Goal: Task Accomplishment & Management: Use online tool/utility

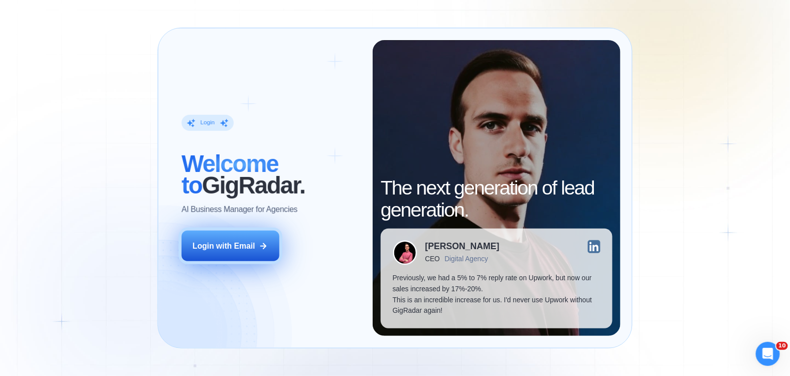
click at [259, 247] on icon at bounding box center [263, 246] width 9 height 9
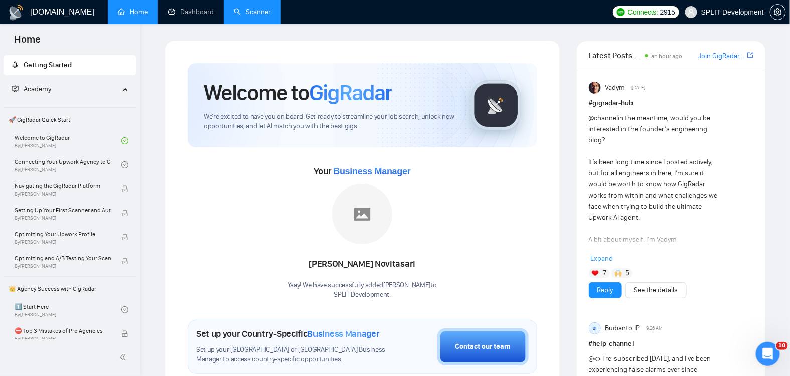
click at [271, 11] on link "Scanner" at bounding box center [252, 12] width 37 height 9
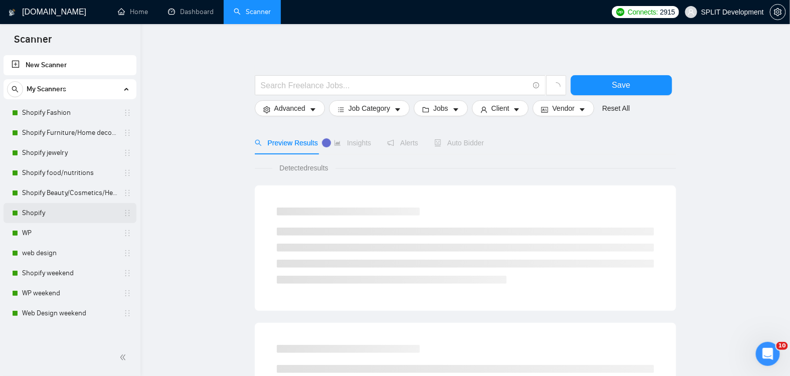
click at [61, 215] on link "Shopify" at bounding box center [69, 213] width 95 height 20
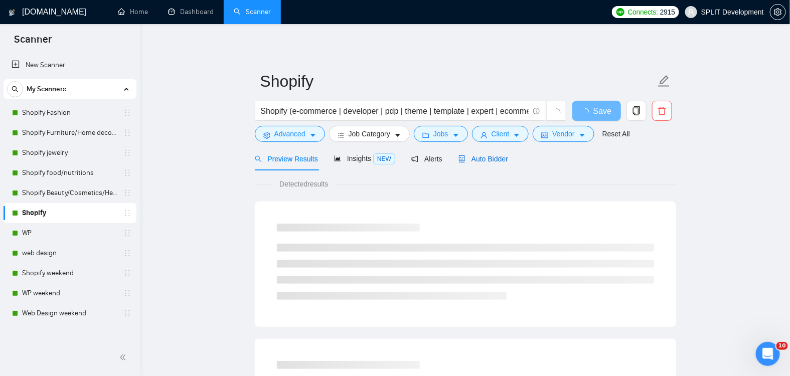
click at [489, 160] on span "Auto Bidder" at bounding box center [483, 159] width 50 height 8
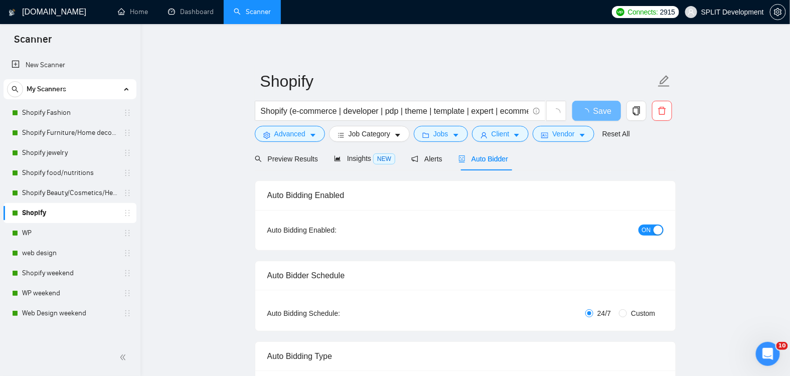
radio input "false"
radio input "true"
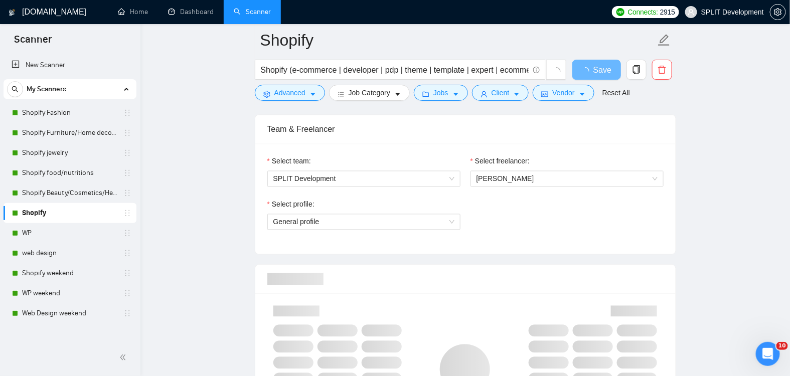
scroll to position [631, 0]
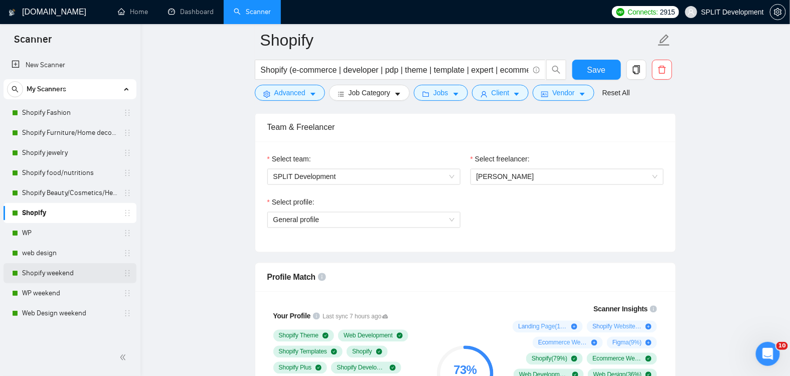
click at [47, 280] on link "Shopify weekend" at bounding box center [69, 273] width 95 height 20
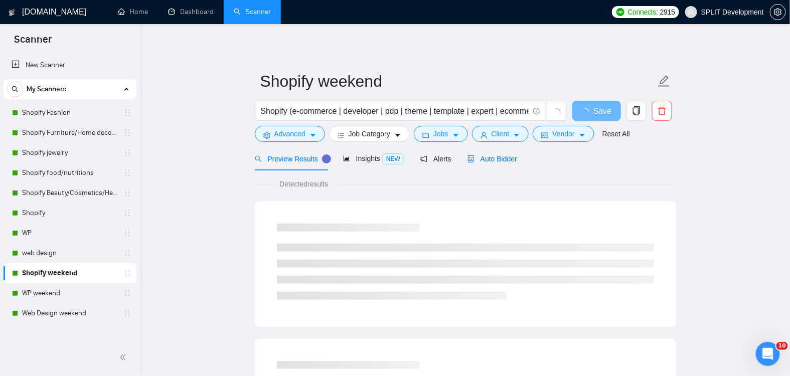
click at [508, 158] on span "Auto Bidder" at bounding box center [492, 159] width 50 height 8
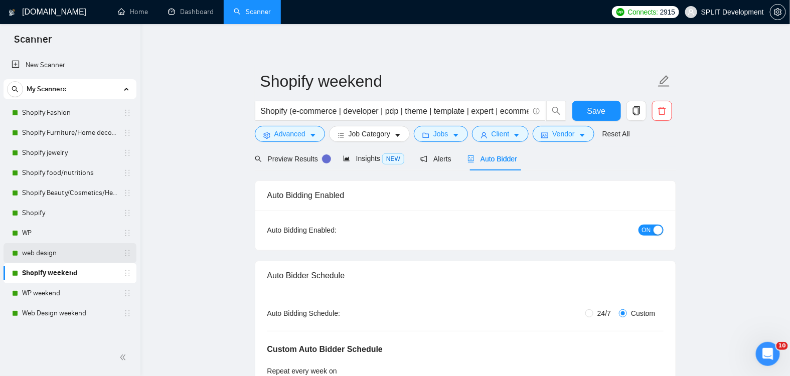
click at [53, 252] on link "web design" at bounding box center [69, 253] width 95 height 20
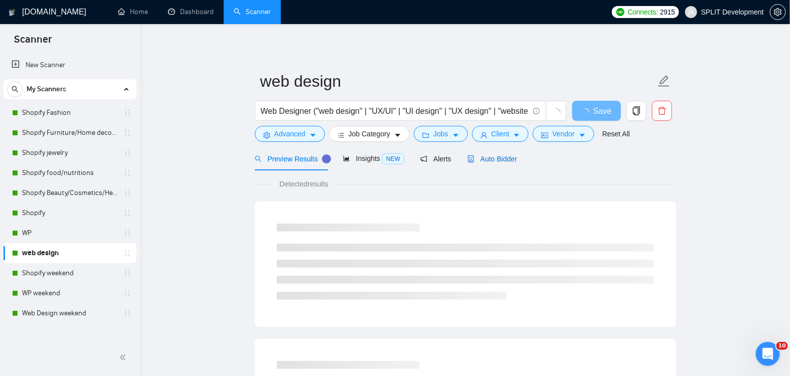
click at [505, 160] on span "Auto Bidder" at bounding box center [492, 159] width 50 height 8
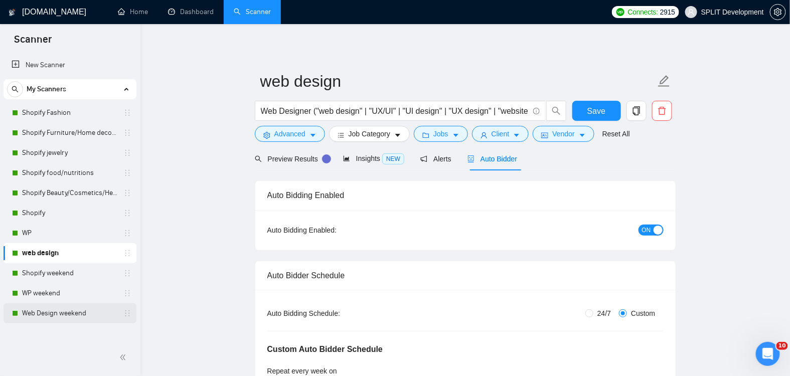
click at [58, 313] on link "Web Design weekend" at bounding box center [69, 313] width 95 height 20
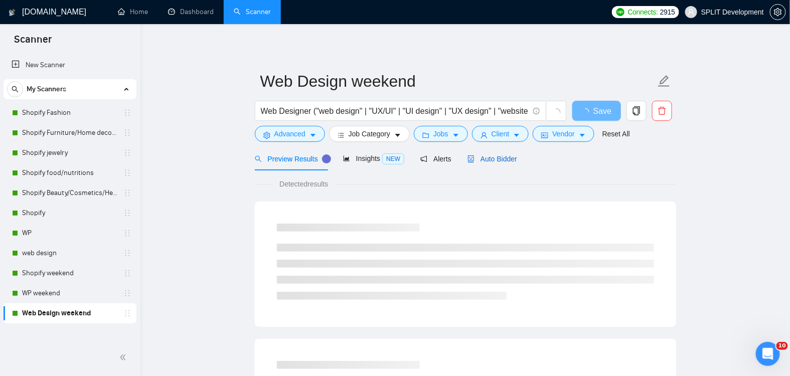
click at [496, 162] on div "Auto Bidder" at bounding box center [492, 158] width 50 height 11
